Goal: Task Accomplishment & Management: Manage account settings

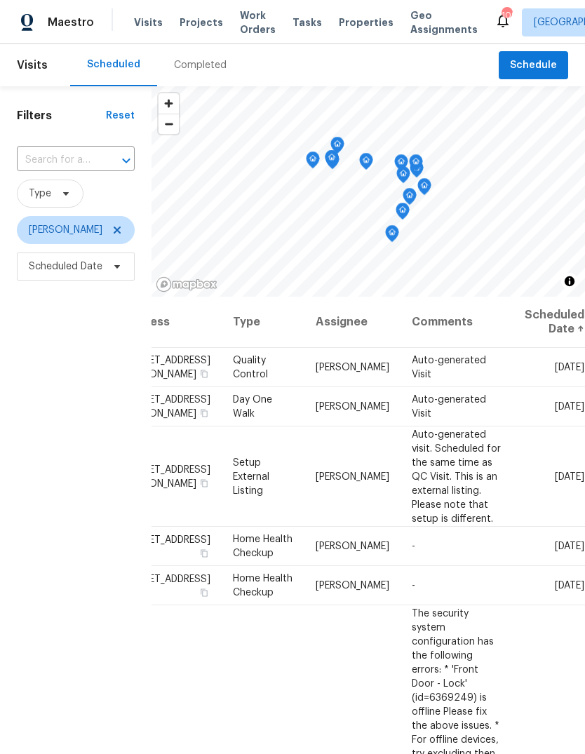
scroll to position [0, 112]
click at [0, 0] on icon at bounding box center [0, 0] width 0 height 0
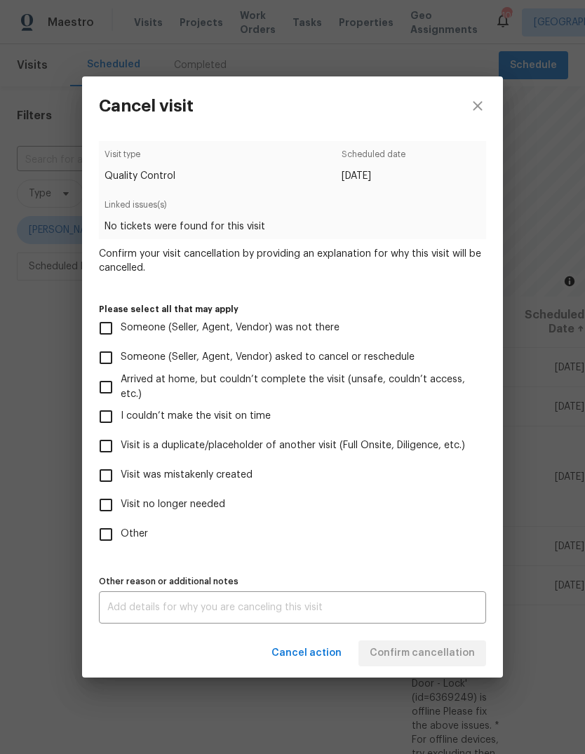
click at [107, 478] on input "Visit was mistakenly created" at bounding box center [105, 475] width 29 height 29
checkbox input "true"
click at [461, 652] on span "Confirm cancellation" at bounding box center [422, 654] width 105 height 18
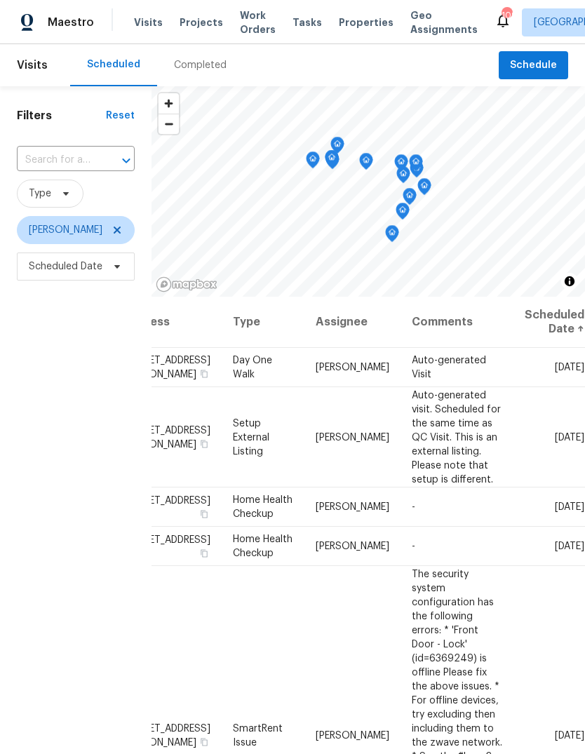
click at [0, 0] on icon at bounding box center [0, 0] width 0 height 0
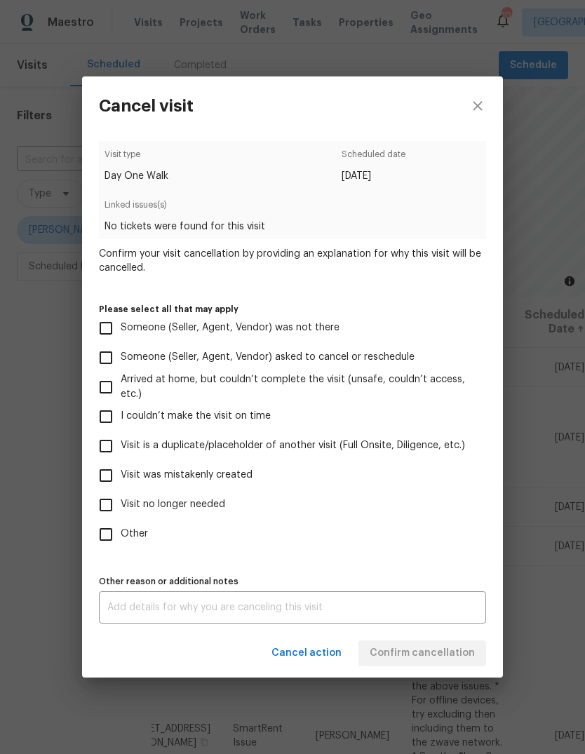
click at [110, 481] on input "Visit was mistakenly created" at bounding box center [105, 475] width 29 height 29
checkbox input "true"
click at [448, 651] on span "Confirm cancellation" at bounding box center [422, 654] width 105 height 18
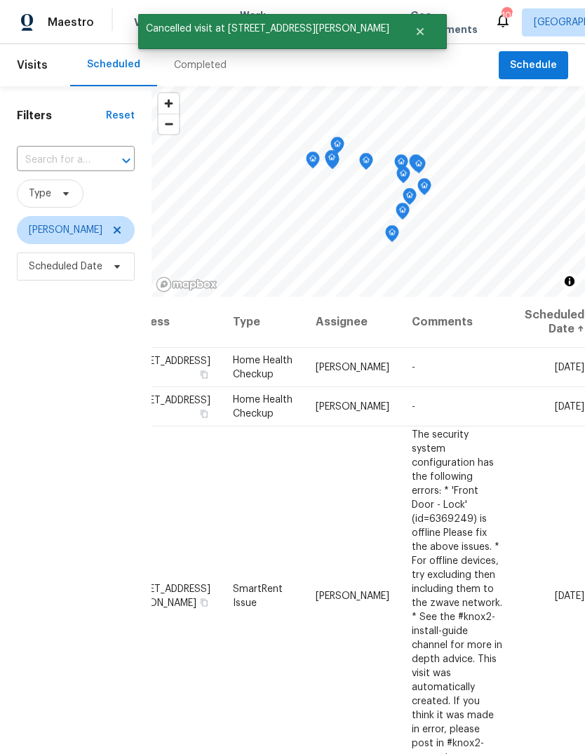
click at [0, 0] on icon at bounding box center [0, 0] width 0 height 0
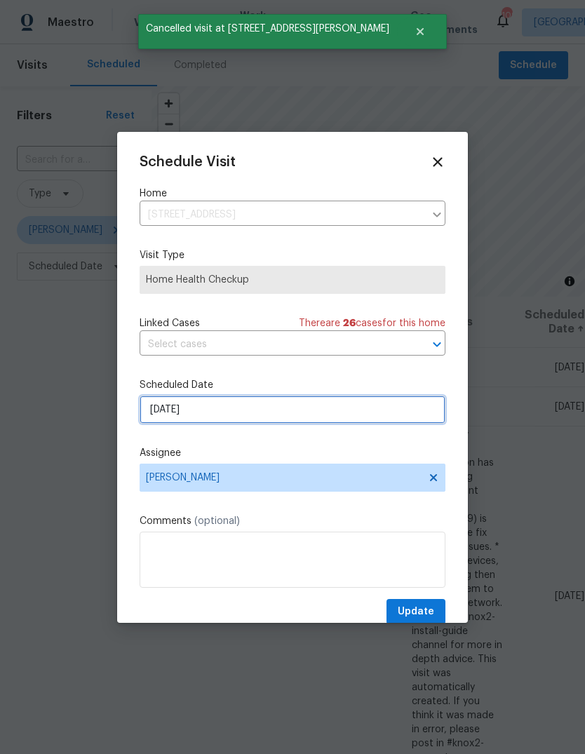
click at [409, 417] on input "10/4/2025" at bounding box center [293, 410] width 306 height 28
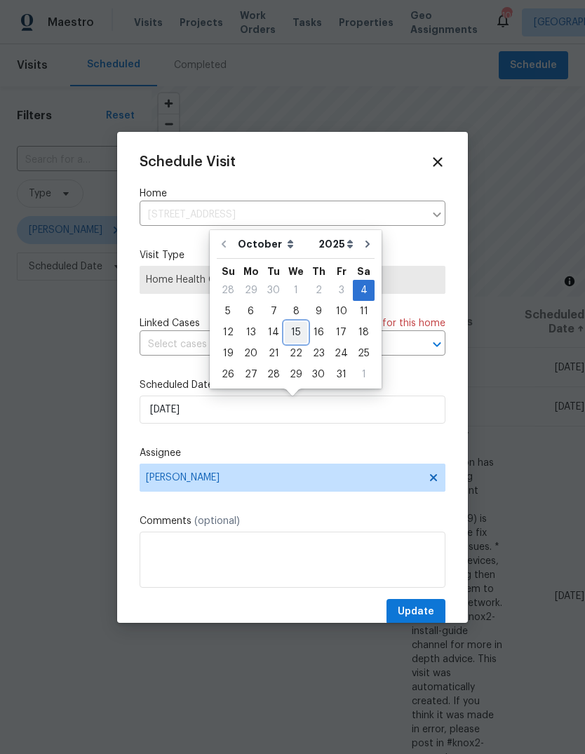
click at [300, 330] on div "15" at bounding box center [296, 333] width 22 height 20
type input "10/15/2025"
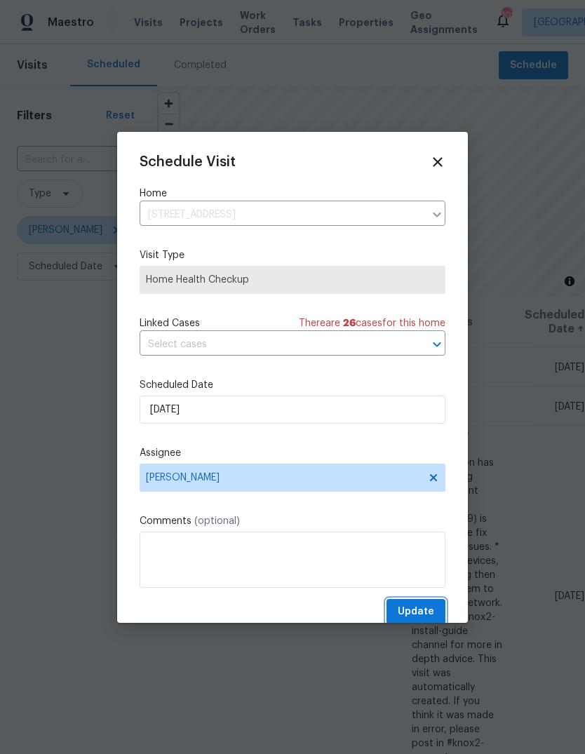
click at [435, 604] on button "Update" at bounding box center [416, 612] width 59 height 26
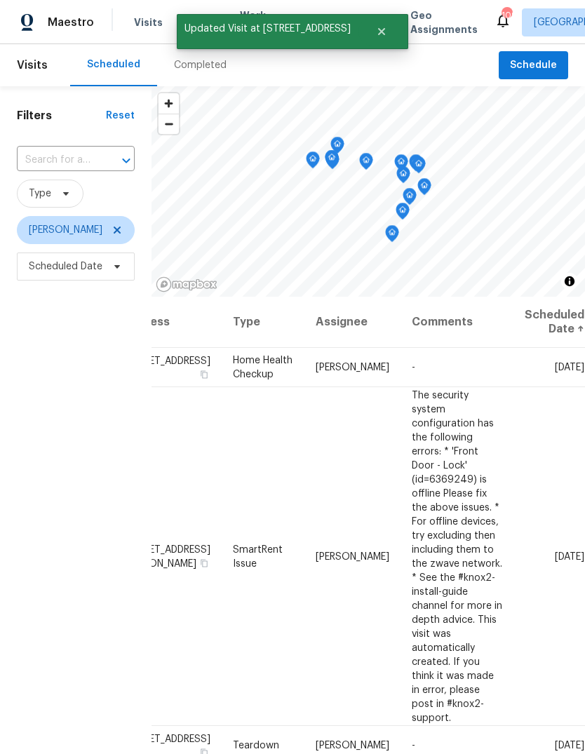
click at [0, 0] on icon at bounding box center [0, 0] width 0 height 0
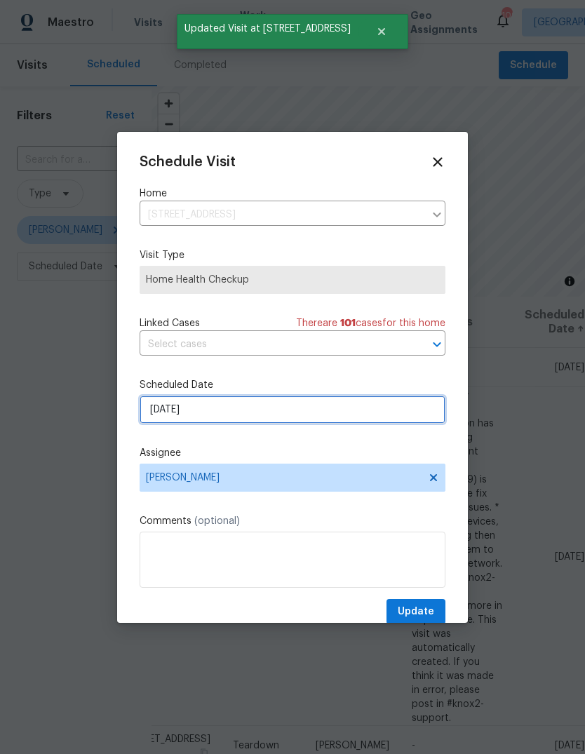
click at [388, 413] on input "10/4/2025" at bounding box center [293, 410] width 306 height 28
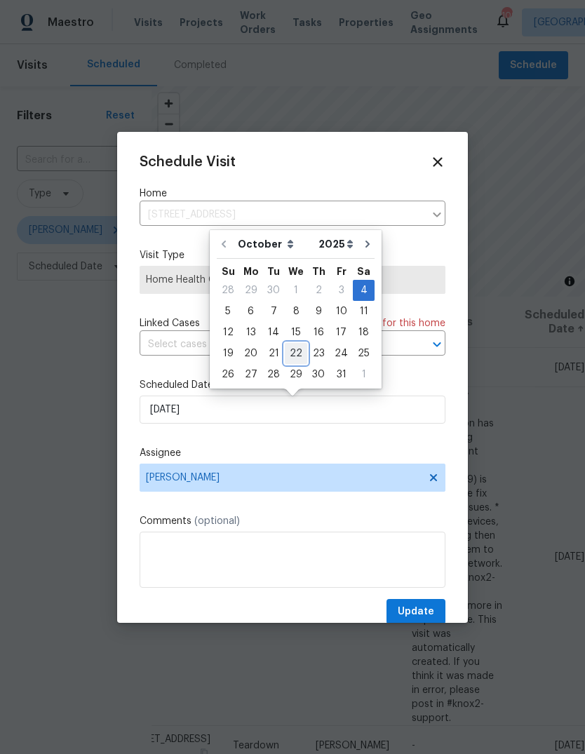
click at [298, 350] on div "22" at bounding box center [296, 354] width 22 height 20
type input "10/22/2025"
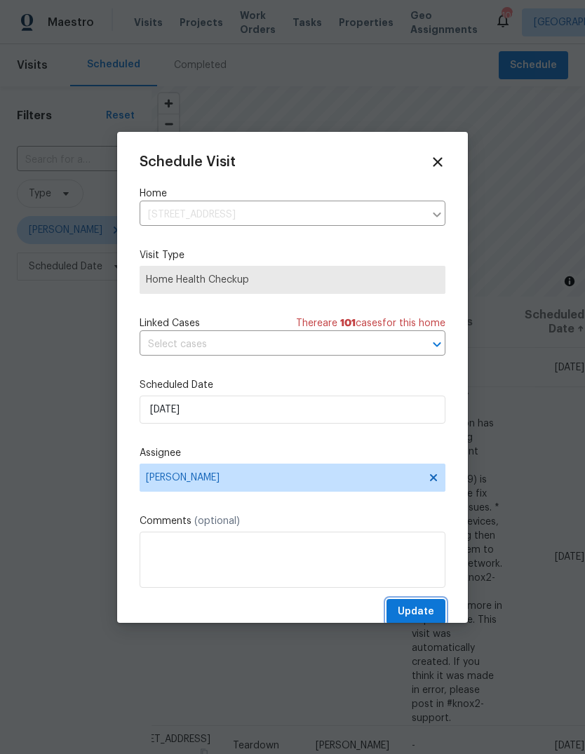
click at [444, 612] on button "Update" at bounding box center [416, 612] width 59 height 26
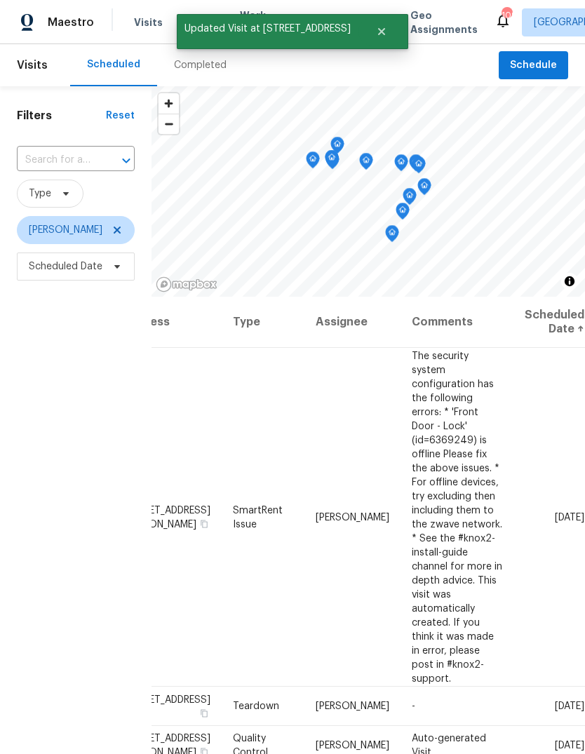
click at [0, 0] on icon at bounding box center [0, 0] width 0 height 0
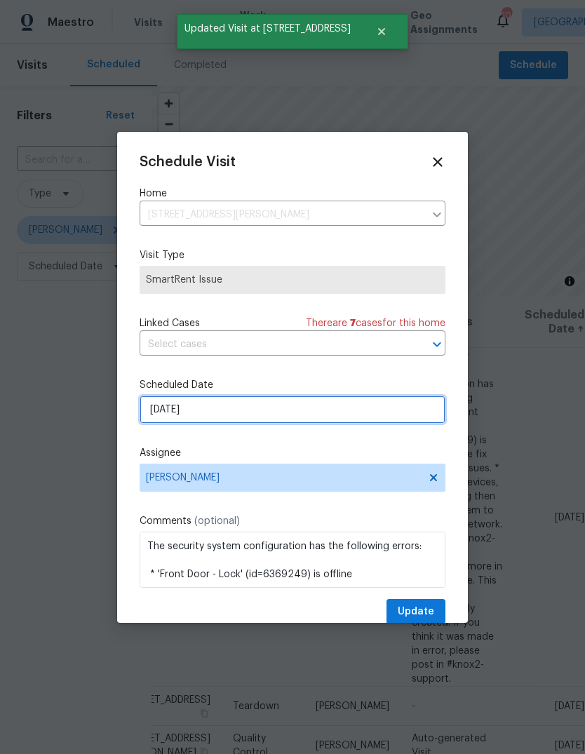
click at [413, 420] on input "10/5/2025" at bounding box center [293, 410] width 306 height 28
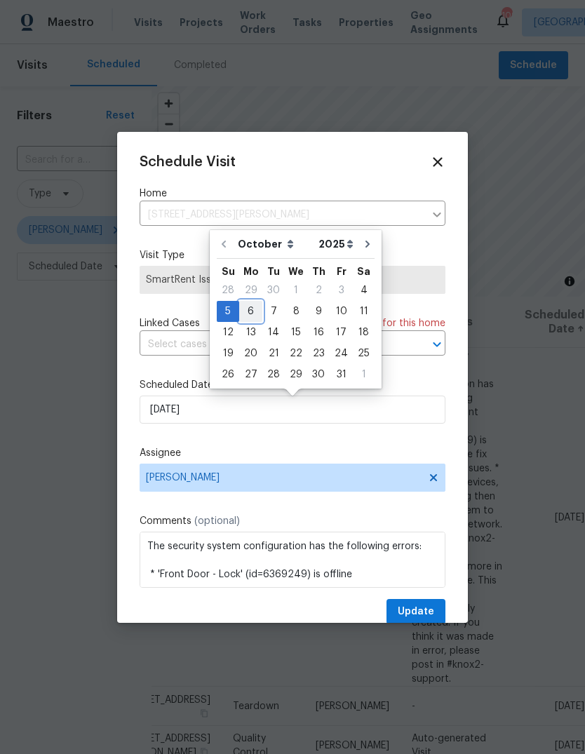
click at [253, 311] on div "6" at bounding box center [250, 312] width 23 height 20
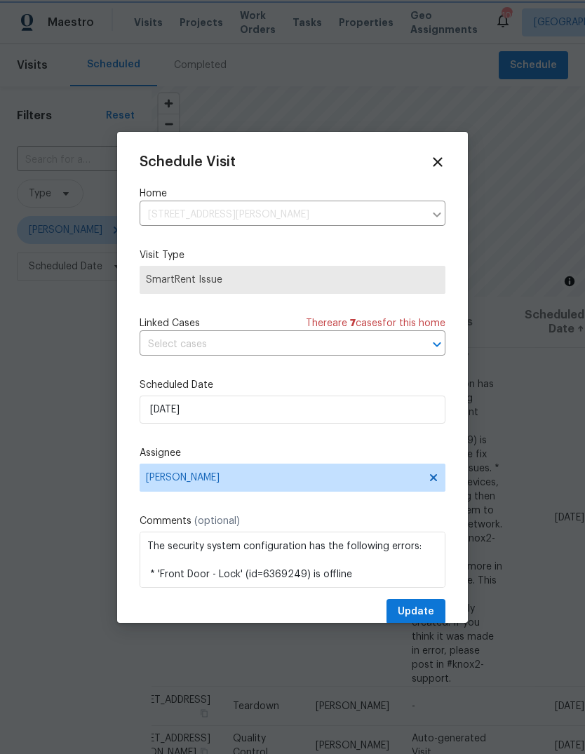
type input "10/6/2025"
click at [437, 613] on button "Update" at bounding box center [416, 612] width 59 height 26
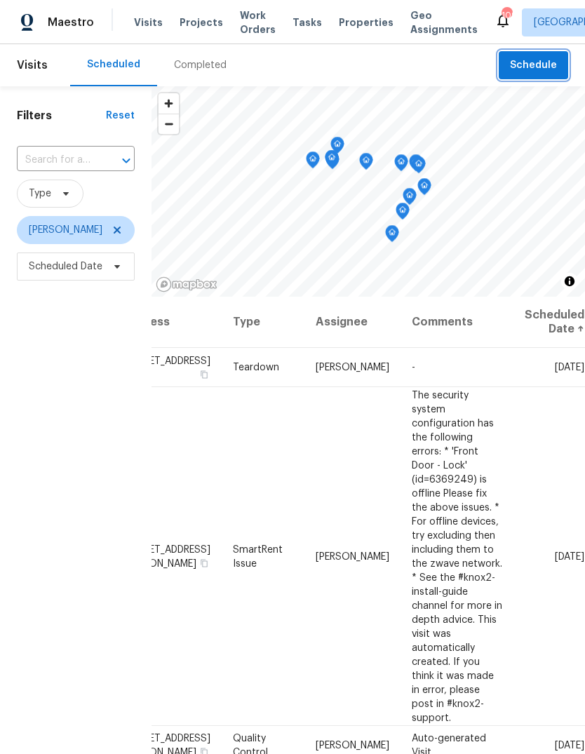
click at [533, 72] on span "Schedule" at bounding box center [533, 66] width 47 height 18
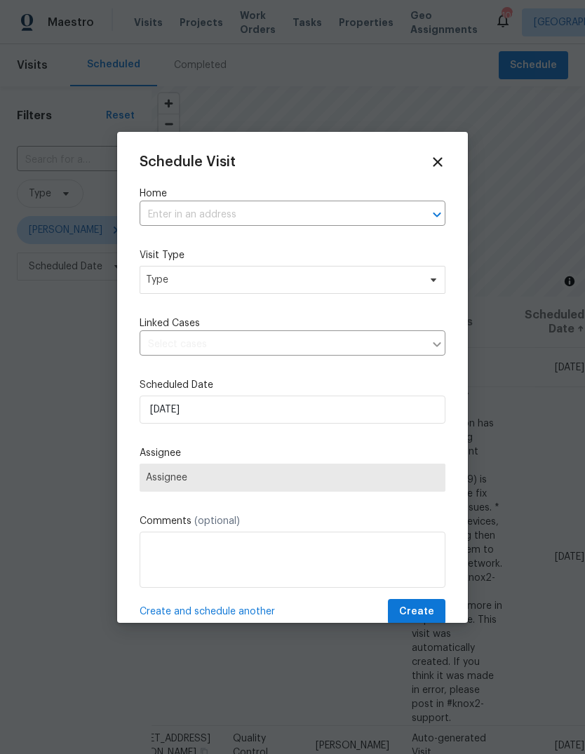
click at [364, 221] on input "text" at bounding box center [273, 215] width 267 height 22
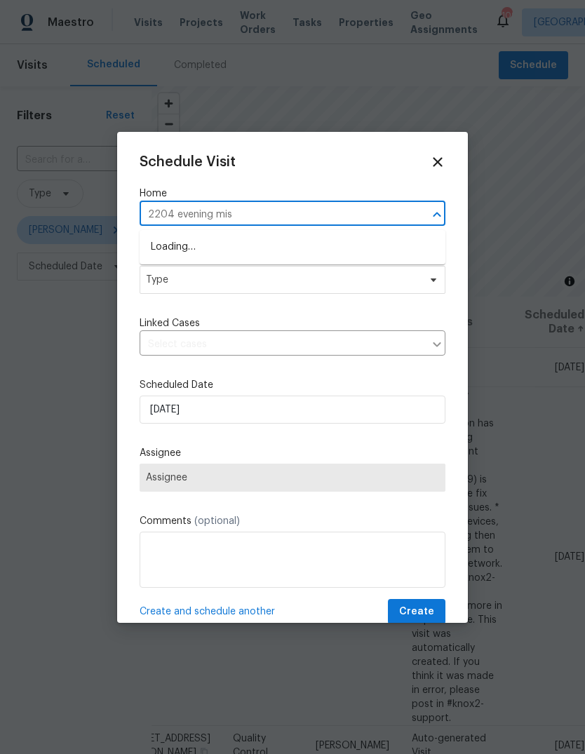
type input "2204 evening mist"
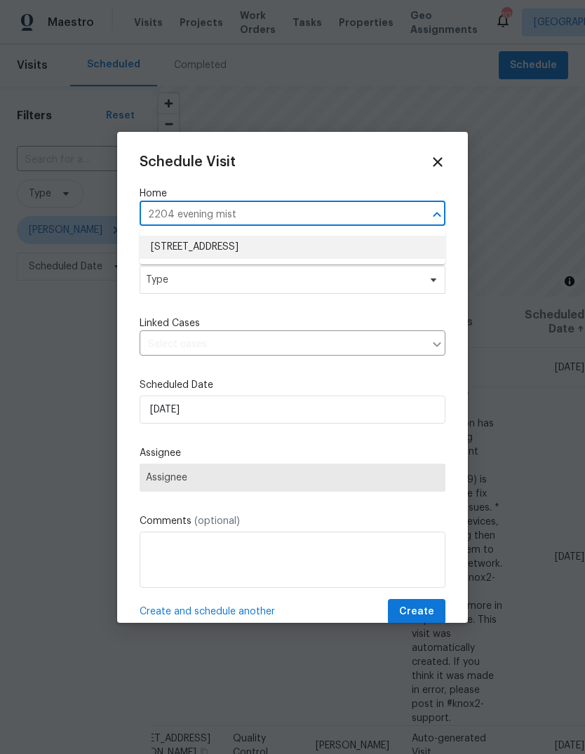
click at [189, 255] on li "2204 Evening Mist Ln, Conyers, GA 30012" at bounding box center [293, 247] width 306 height 23
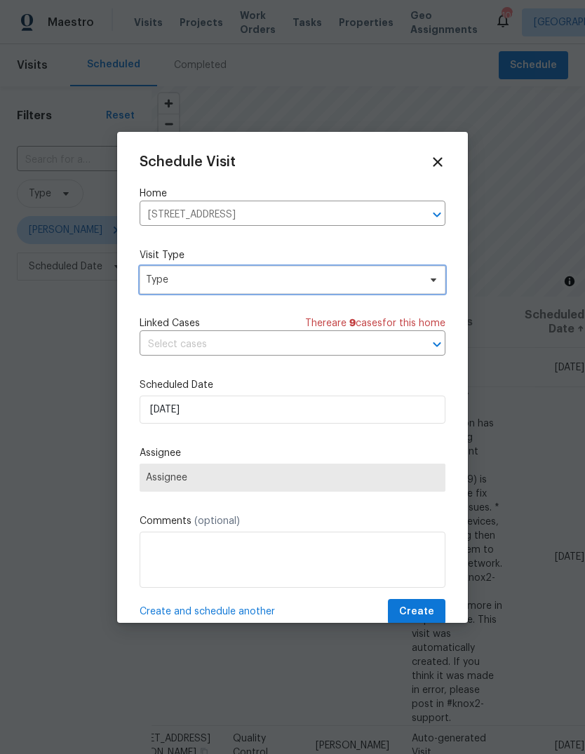
click at [173, 280] on span "Type" at bounding box center [282, 280] width 273 height 14
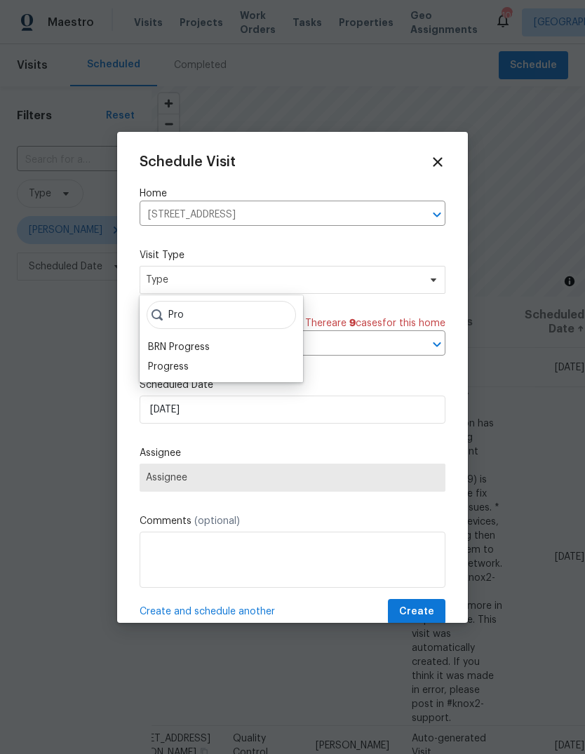
type input "Pro"
click at [169, 371] on div "Progress" at bounding box center [168, 367] width 41 height 14
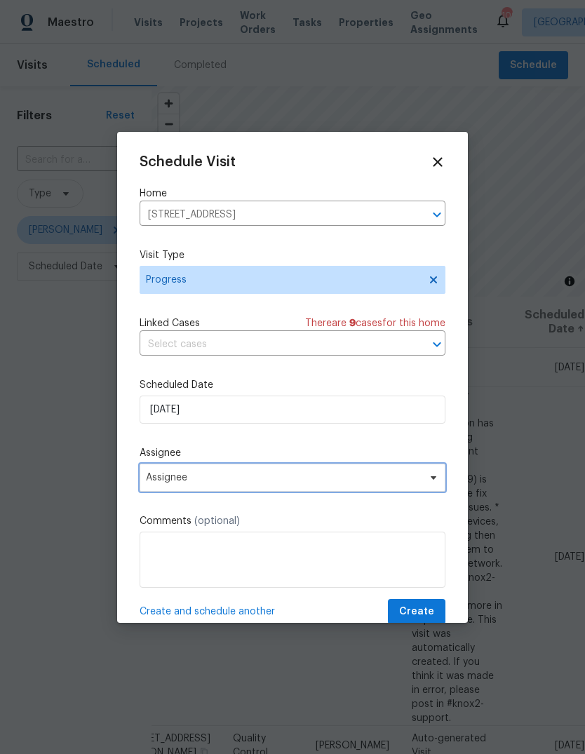
click at [198, 472] on span "Assignee" at bounding box center [293, 478] width 306 height 28
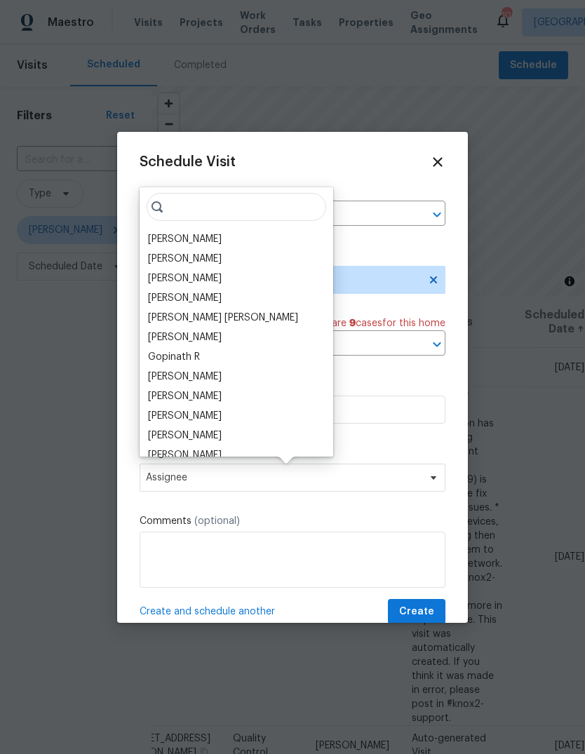
click at [173, 239] on div "[PERSON_NAME]" at bounding box center [185, 239] width 74 height 14
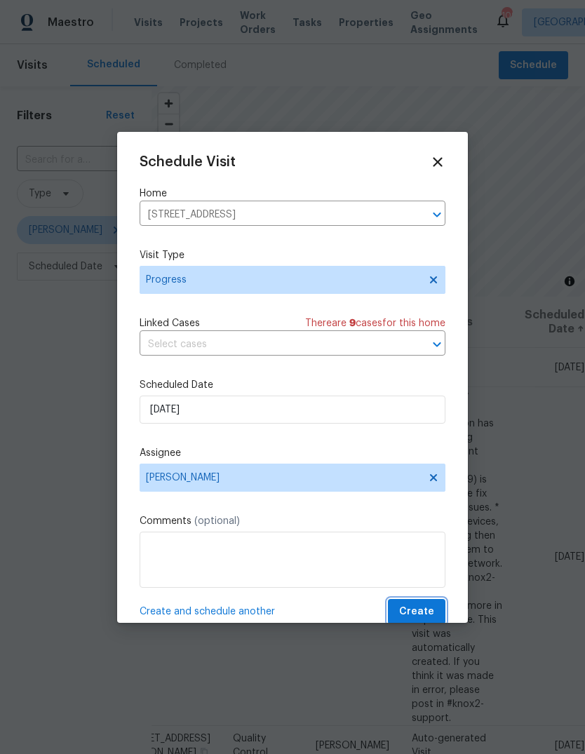
click at [431, 605] on button "Create" at bounding box center [417, 612] width 58 height 26
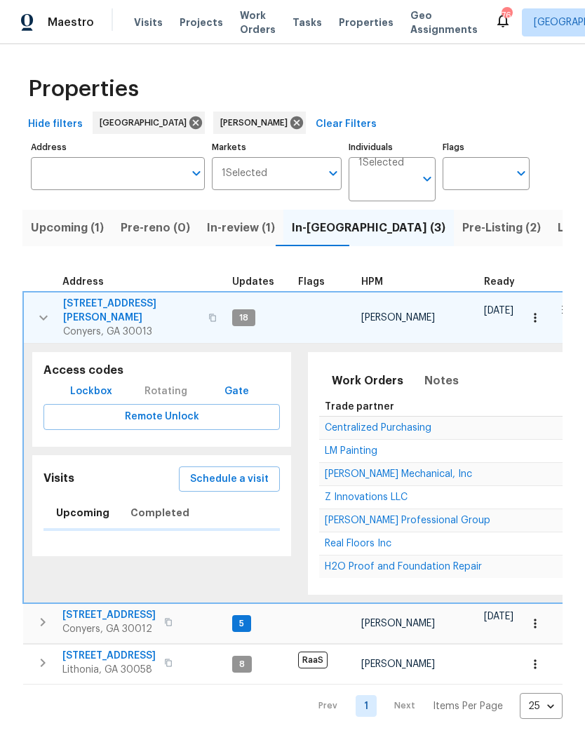
scroll to position [0, 20]
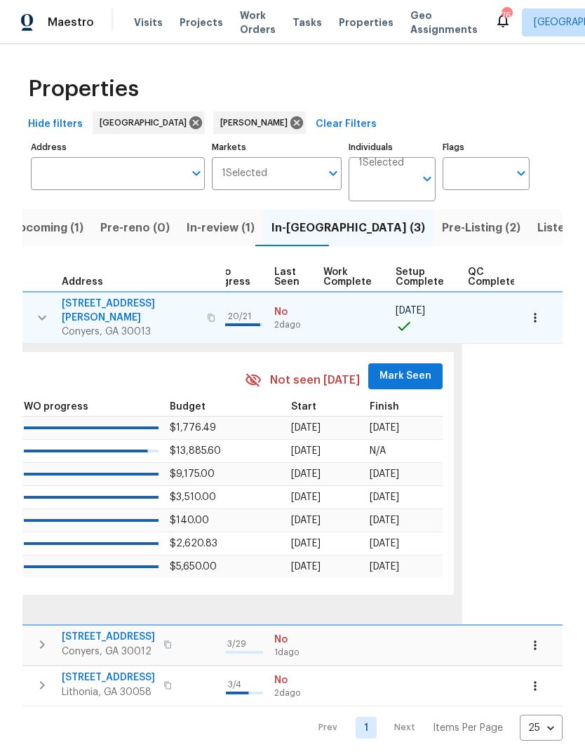
click at [404, 368] on span "Mark Seen" at bounding box center [406, 377] width 52 height 18
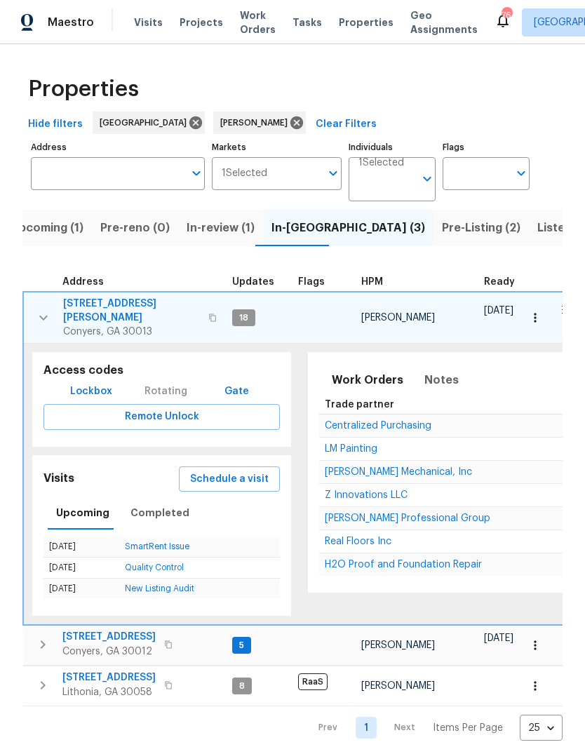
scroll to position [0, 0]
click at [44, 312] on icon "button" at bounding box center [43, 318] width 17 height 17
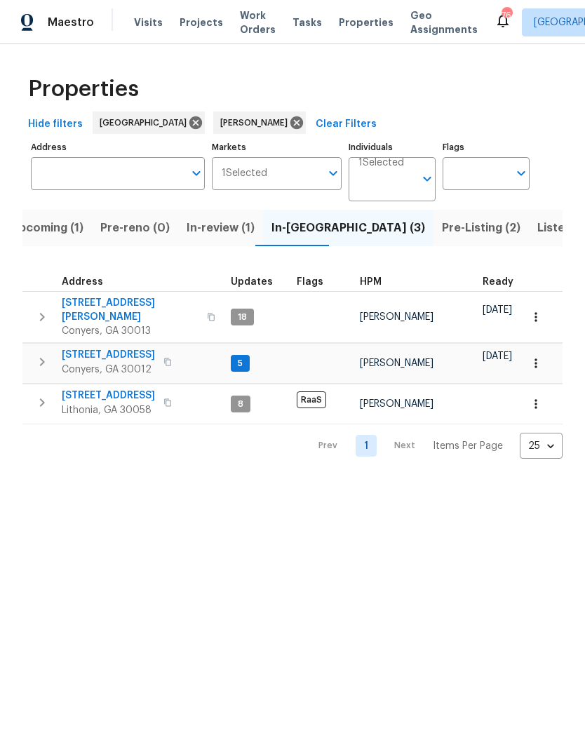
click at [41, 354] on icon "button" at bounding box center [42, 362] width 17 height 17
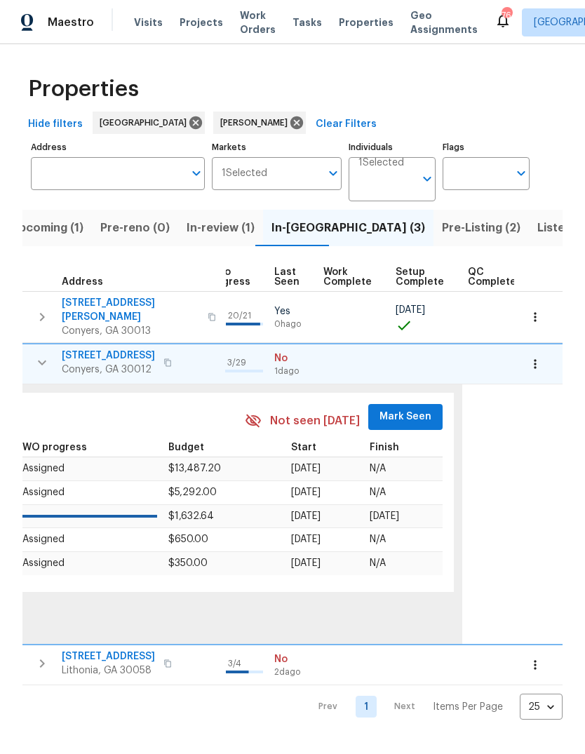
click at [411, 408] on span "Mark Seen" at bounding box center [406, 417] width 52 height 18
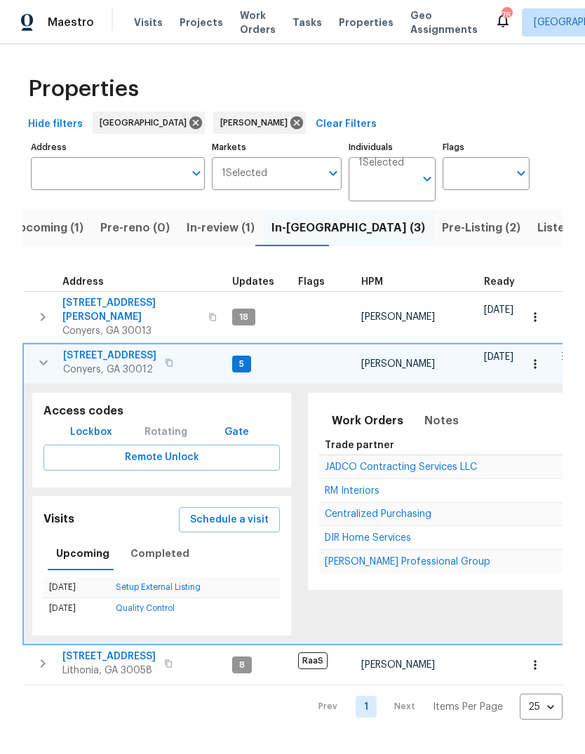
click at [44, 354] on icon "button" at bounding box center [43, 362] width 17 height 17
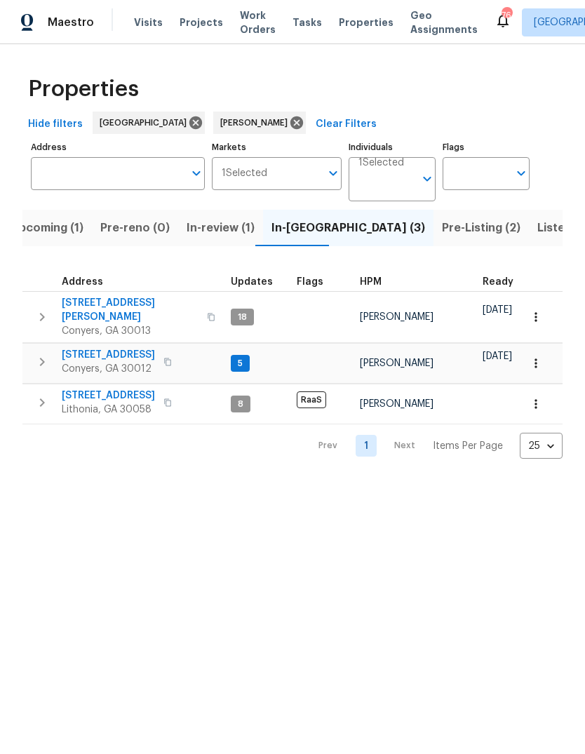
click at [43, 399] on icon "button" at bounding box center [42, 403] width 5 height 8
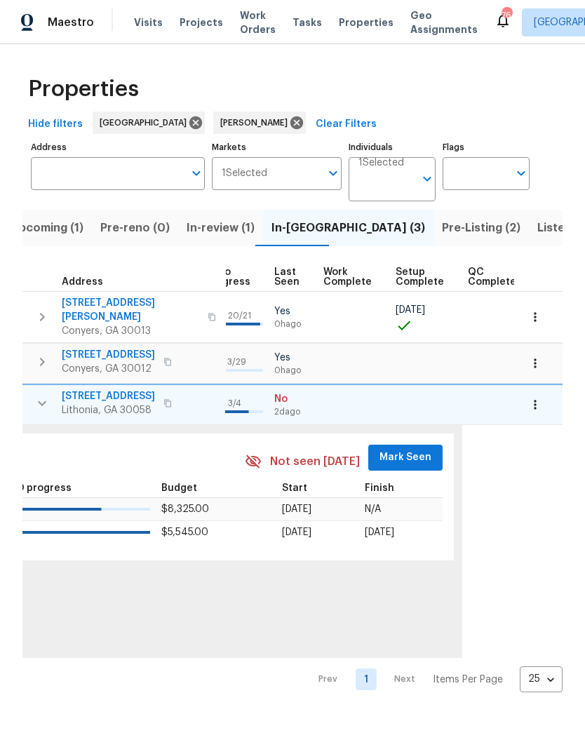
click at [401, 449] on span "Mark Seen" at bounding box center [406, 458] width 52 height 18
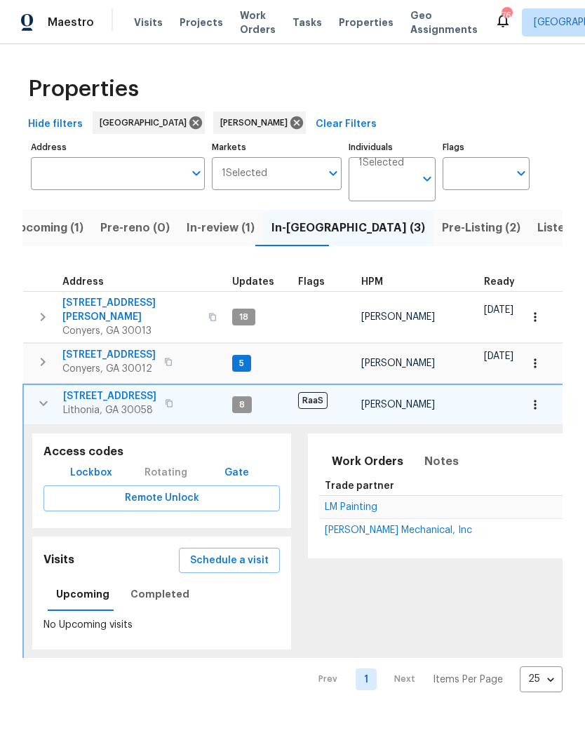
click at [88, 390] on span "[STREET_ADDRESS]" at bounding box center [109, 397] width 93 height 14
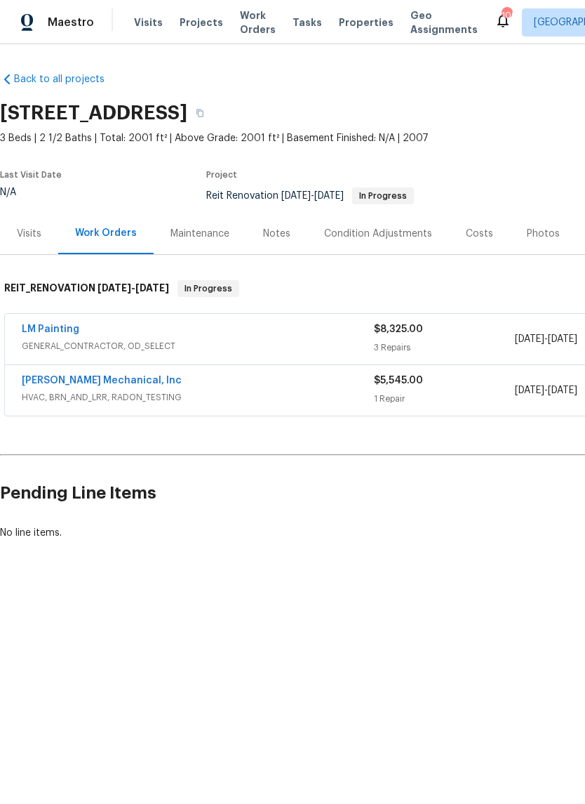
click at [45, 326] on link "LM Painting" at bounding box center [51, 329] width 58 height 10
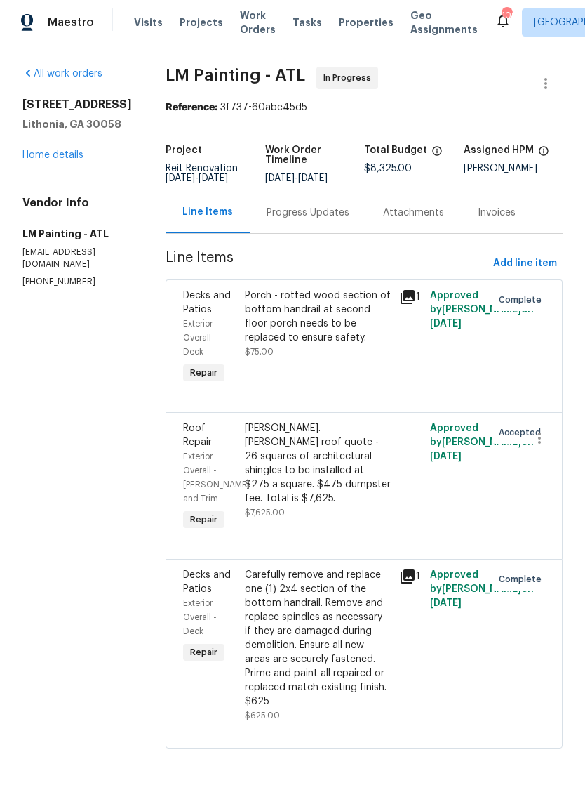
click at [50, 155] on link "Home details" at bounding box center [52, 155] width 61 height 10
